Goal: Transaction & Acquisition: Purchase product/service

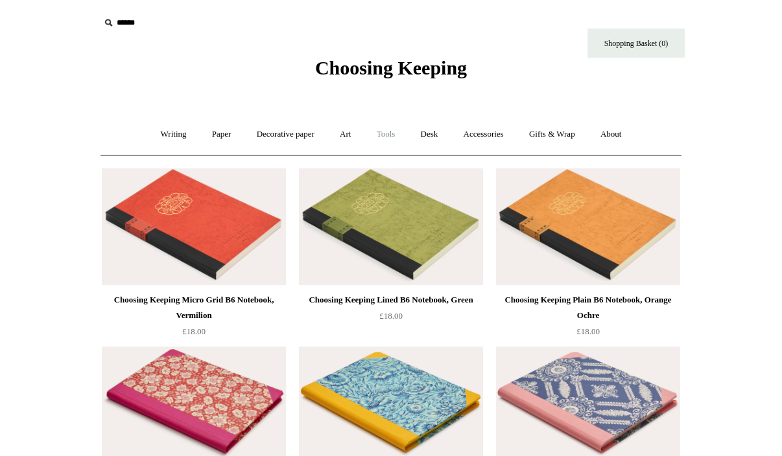
click at [393, 136] on link "Tools +" at bounding box center [386, 134] width 42 height 34
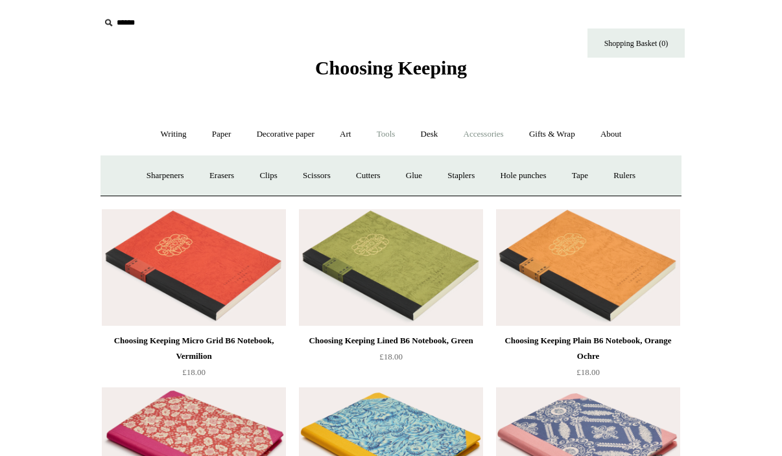
click at [486, 134] on link "Accessories +" at bounding box center [484, 134] width 64 height 34
click at [252, 177] on link "Pen cases" at bounding box center [248, 176] width 56 height 34
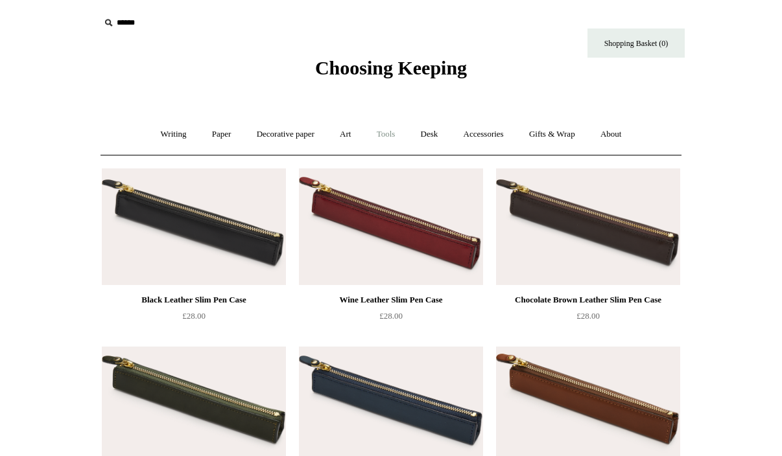
click at [384, 131] on link "Tools +" at bounding box center [386, 134] width 42 height 34
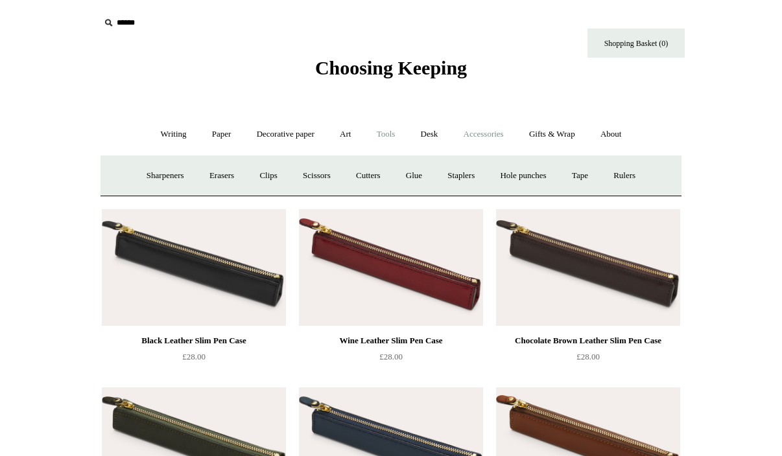
click at [477, 129] on link "Accessories +" at bounding box center [484, 134] width 64 height 34
click at [124, 22] on input "text" at bounding box center [180, 23] width 160 height 24
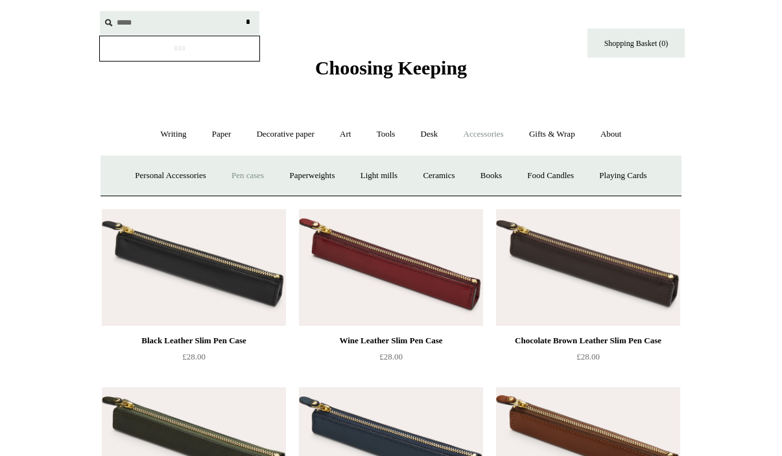
type input "*****"
click at [241, 11] on input "*" at bounding box center [247, 22] width 13 height 23
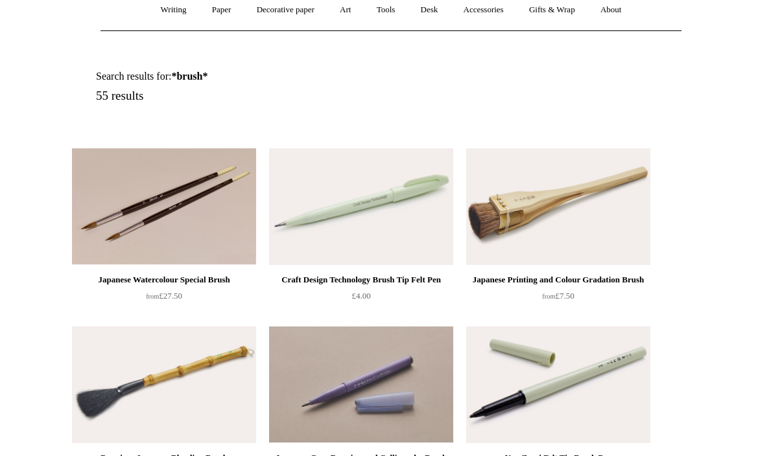
scroll to position [122, 0]
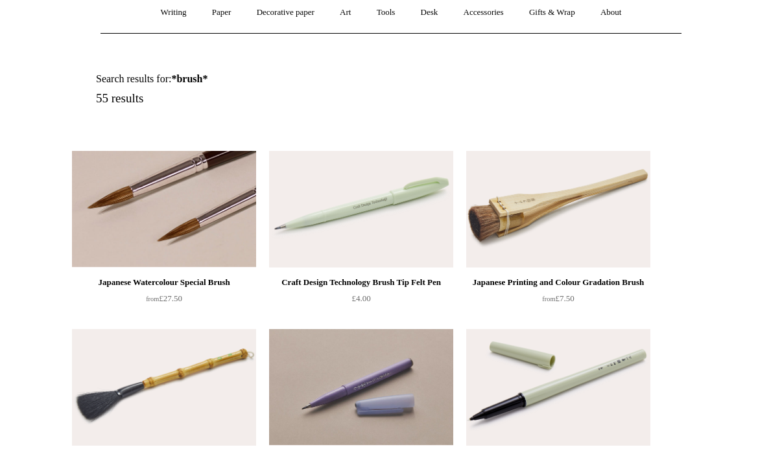
click at [181, 203] on img at bounding box center [164, 209] width 184 height 117
